Goal: Find specific page/section: Find specific page/section

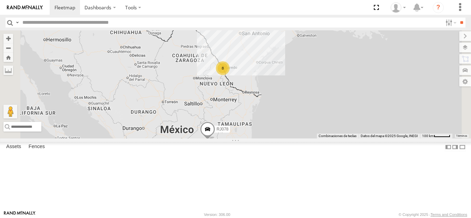
click at [0, 0] on div "100 LOGISTICS" at bounding box center [0, 0] width 0 height 0
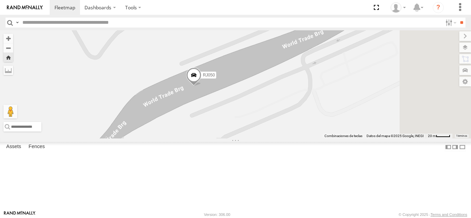
drag, startPoint x: 366, startPoint y: 131, endPoint x: 323, endPoint y: 134, distance: 43.2
click at [323, 134] on div "RJ050" at bounding box center [235, 84] width 471 height 108
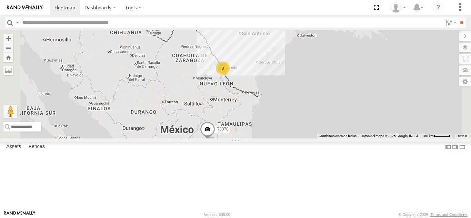
click at [0, 0] on div "RJ050" at bounding box center [0, 0] width 0 height 0
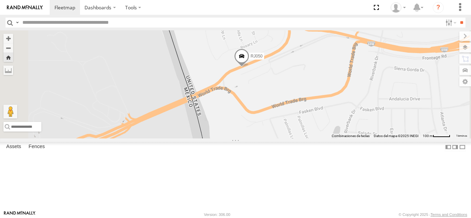
drag, startPoint x: 342, startPoint y: 176, endPoint x: 354, endPoint y: 131, distance: 45.9
click at [354, 131] on div "RJ050" at bounding box center [235, 84] width 471 height 108
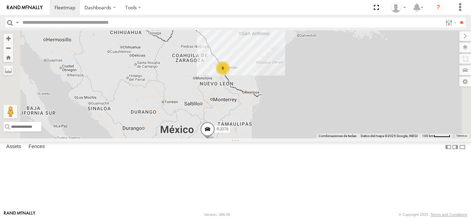
click at [0, 0] on div "100 LOGISTICS" at bounding box center [0, 0] width 0 height 0
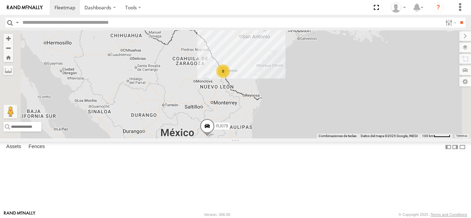
click at [0, 0] on div "100 LOGISTICS" at bounding box center [0, 0] width 0 height 0
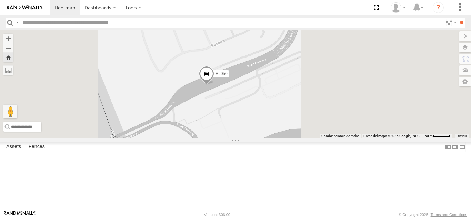
drag, startPoint x: 352, startPoint y: 142, endPoint x: 322, endPoint y: 142, distance: 29.7
click at [322, 139] on div "RJ050" at bounding box center [235, 84] width 471 height 108
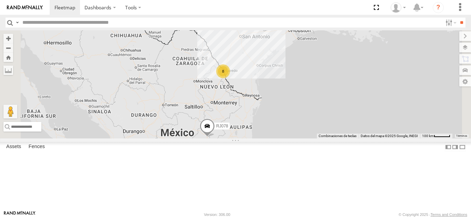
click at [0, 0] on div "RJ050 100 LOGISTICS" at bounding box center [0, 0] width 0 height 0
click at [0, 0] on div "RJ050" at bounding box center [0, 0] width 0 height 0
